Goal: Check status: Check status

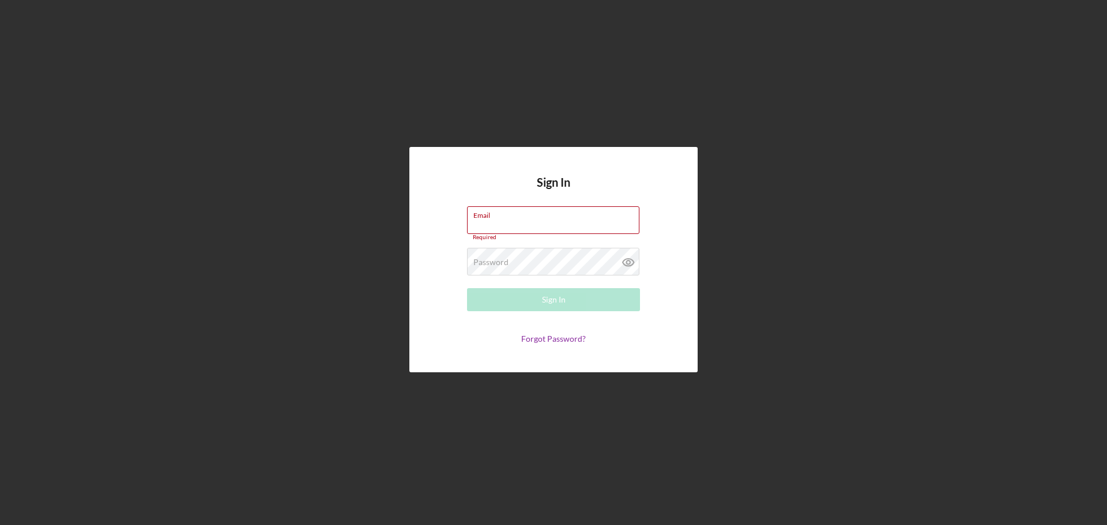
type input "[EMAIL_ADDRESS][DOMAIN_NAME]"
click at [485, 307] on button "Sign In" at bounding box center [553, 299] width 173 height 23
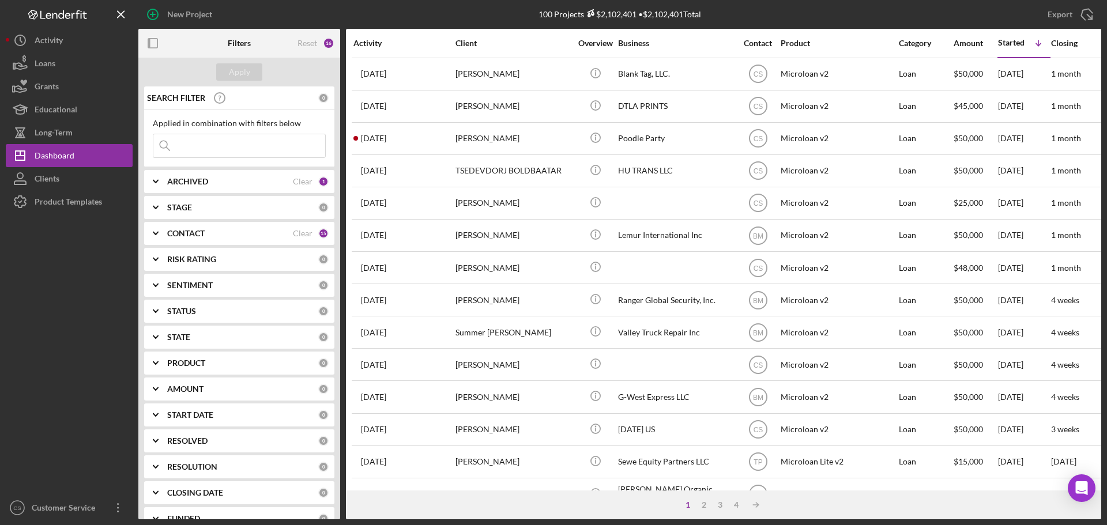
click at [91, 273] on div at bounding box center [69, 354] width 127 height 283
click at [1, 274] on div "New Project 100 Projects $2,102,401 • $2,102,401 Total Export Icon/Export Filte…" at bounding box center [553, 262] width 1107 height 525
click at [65, 323] on div at bounding box center [69, 354] width 127 height 283
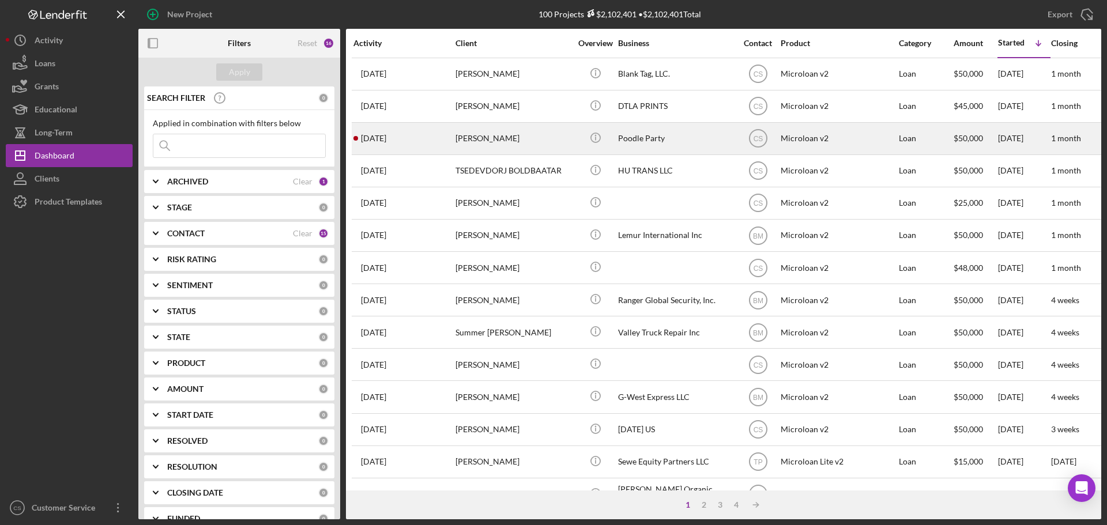
click at [539, 141] on div "[PERSON_NAME]" at bounding box center [512, 138] width 115 height 31
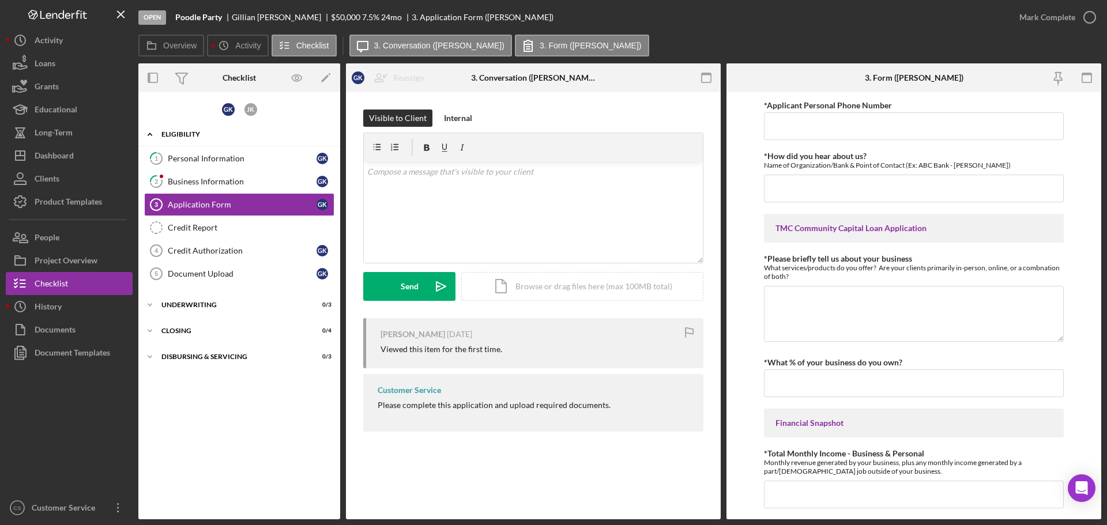
click at [269, 132] on div "Eligibility" at bounding box center [243, 134] width 164 height 7
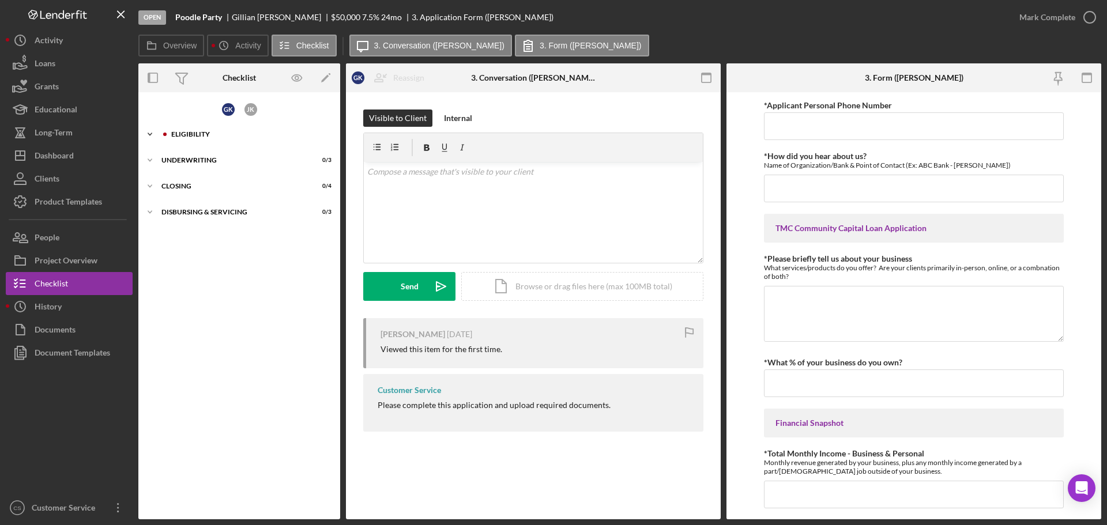
click at [269, 132] on div "Eligibility" at bounding box center [248, 134] width 154 height 7
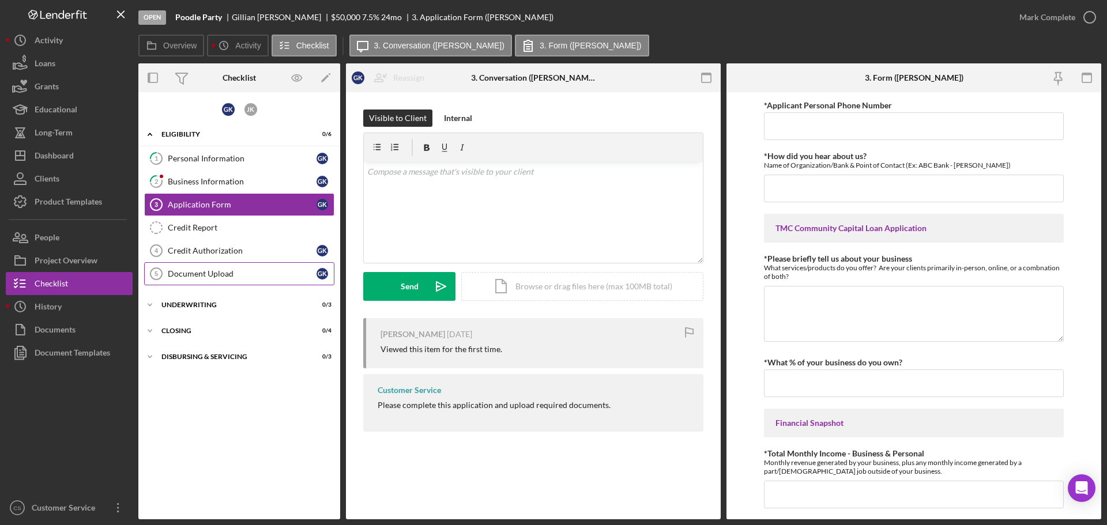
click at [224, 270] on div "Document Upload" at bounding box center [242, 273] width 149 height 9
